Goal: Task Accomplishment & Management: Use online tool/utility

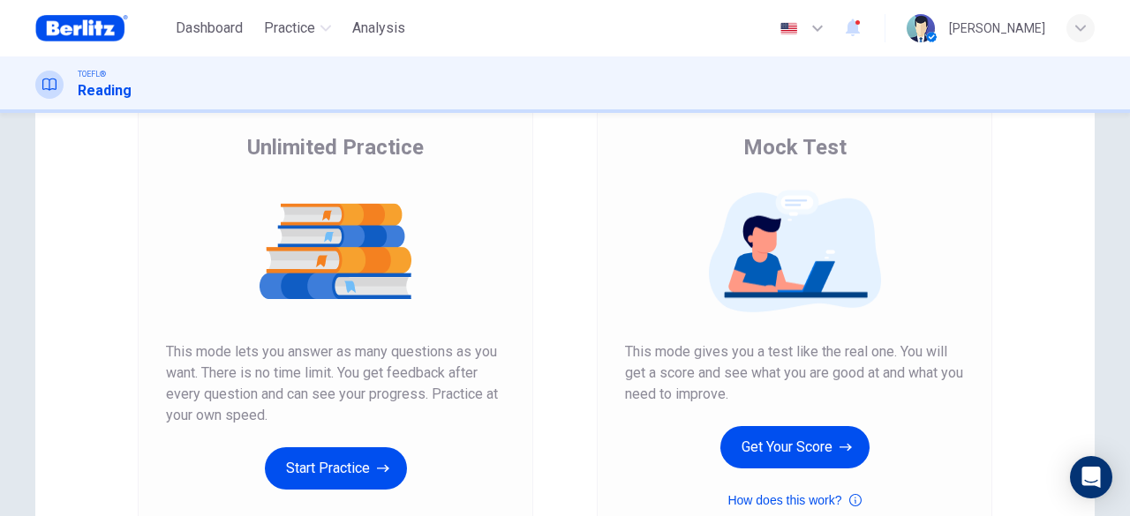
scroll to position [147, 0]
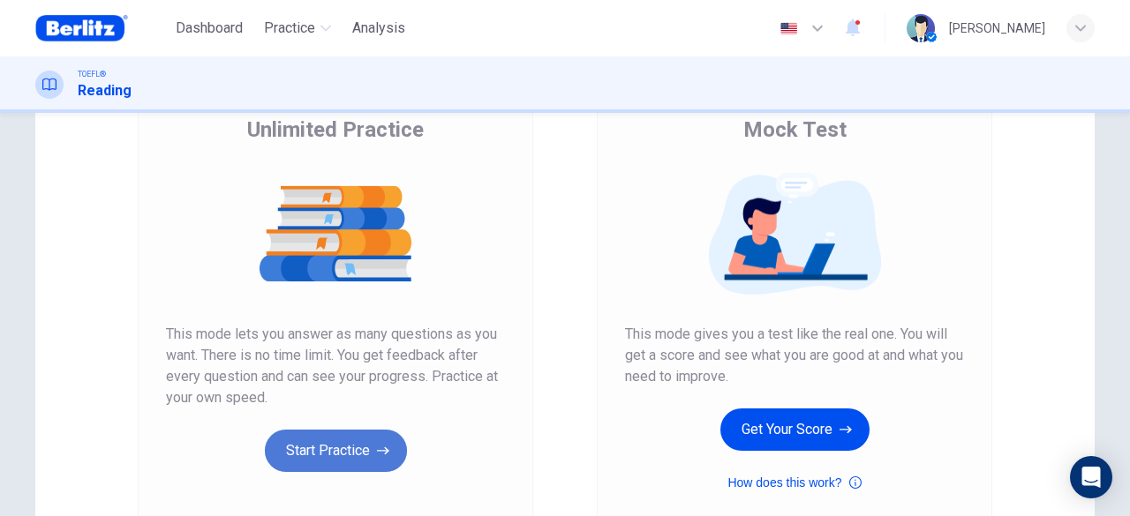
click at [314, 446] on button "Start Practice" at bounding box center [336, 451] width 142 height 42
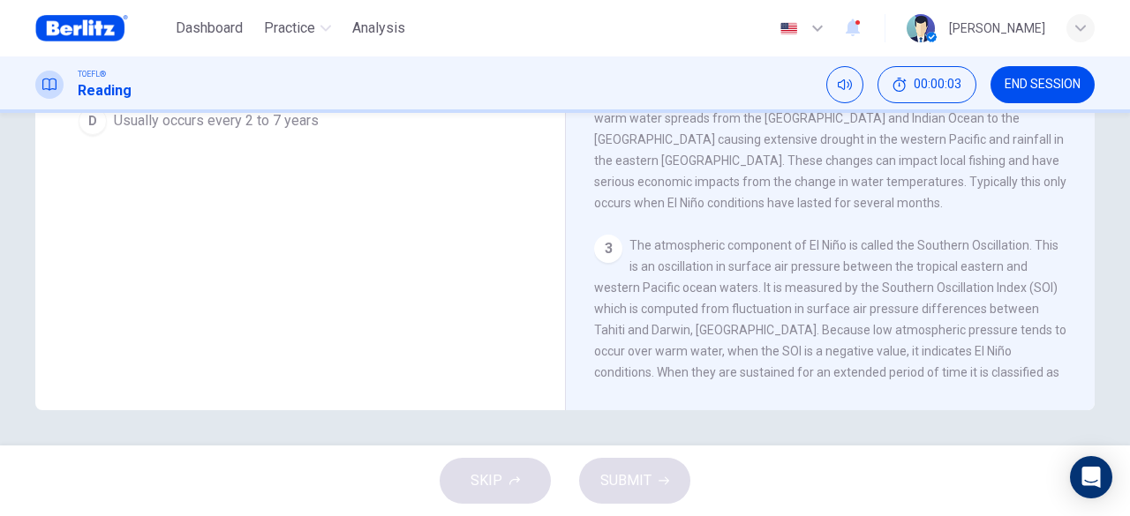
scroll to position [0, 0]
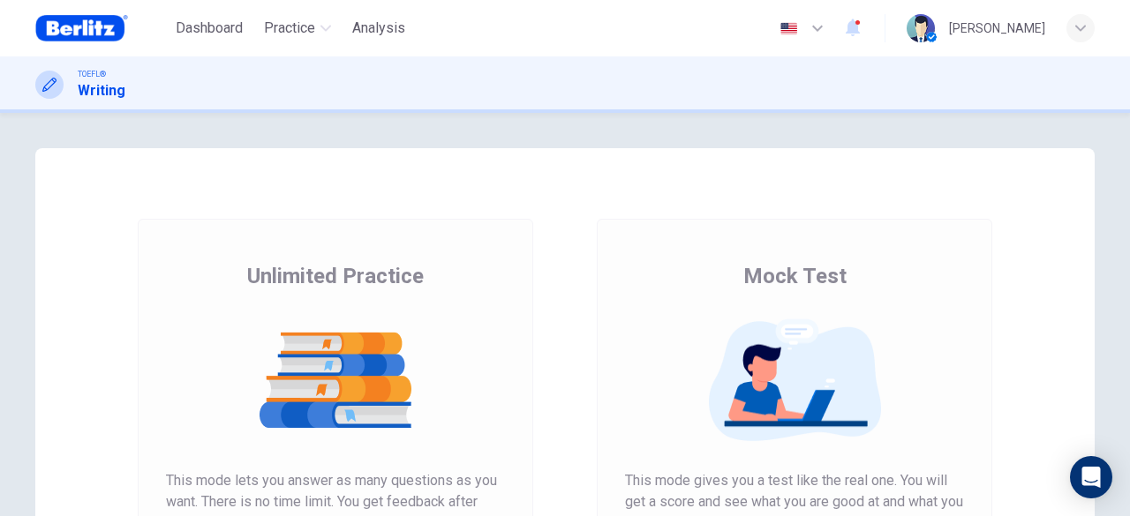
click at [61, 81] on div at bounding box center [49, 85] width 28 height 28
click at [124, 90] on div "TOEFL® Writing" at bounding box center [565, 85] width 1116 height 34
click at [43, 91] on icon at bounding box center [49, 85] width 14 height 14
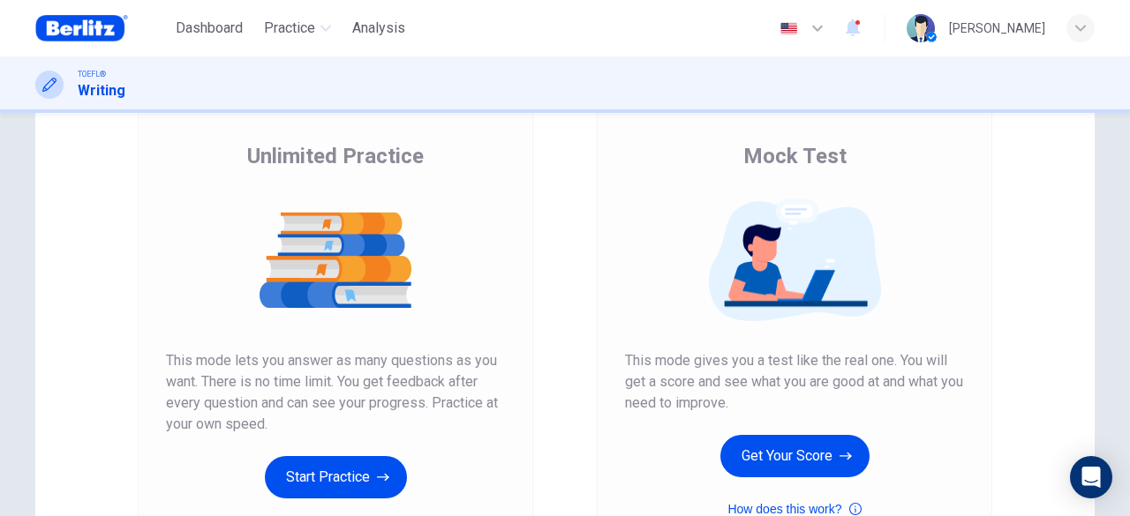
scroll to position [150, 0]
